Goal: Information Seeking & Learning: Learn about a topic

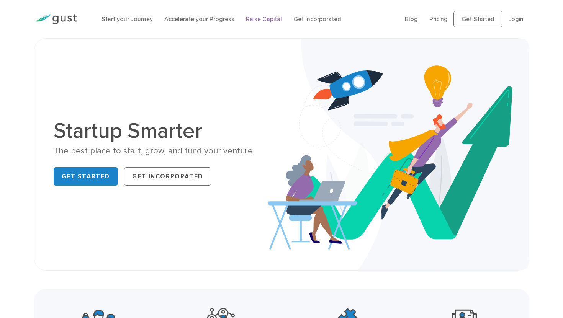
click at [255, 22] on link "Raise Capital" at bounding box center [264, 18] width 36 height 7
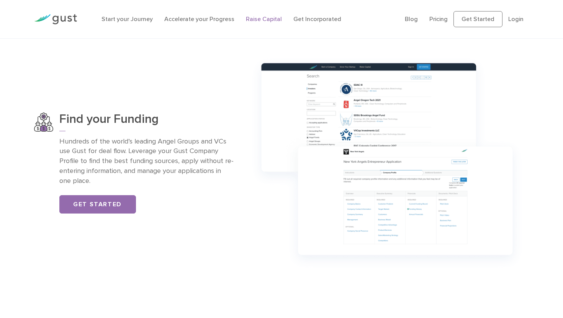
scroll to position [506, 0]
